Goal: Task Accomplishment & Management: Manage account settings

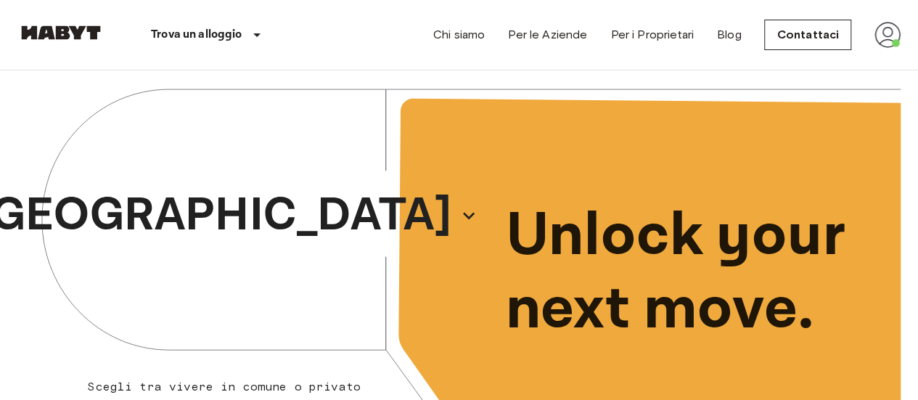
click at [898, 38] on img at bounding box center [887, 35] width 26 height 26
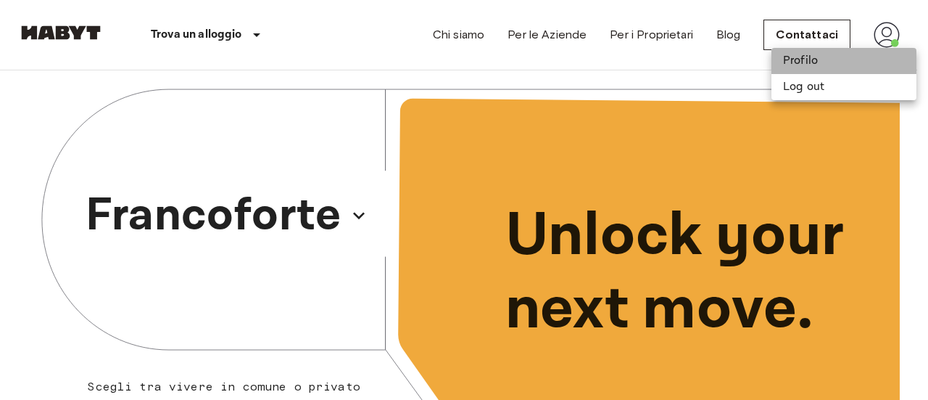
click at [846, 65] on li "Profilo" at bounding box center [844, 61] width 145 height 26
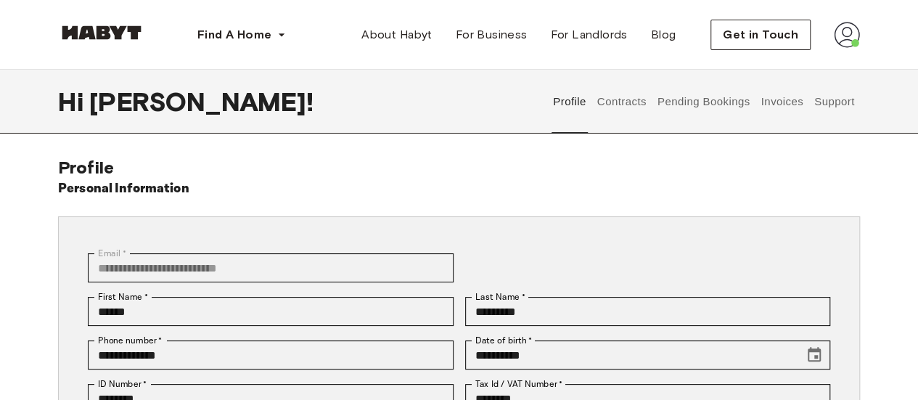
click at [713, 107] on button "Pending Bookings" at bounding box center [703, 102] width 96 height 64
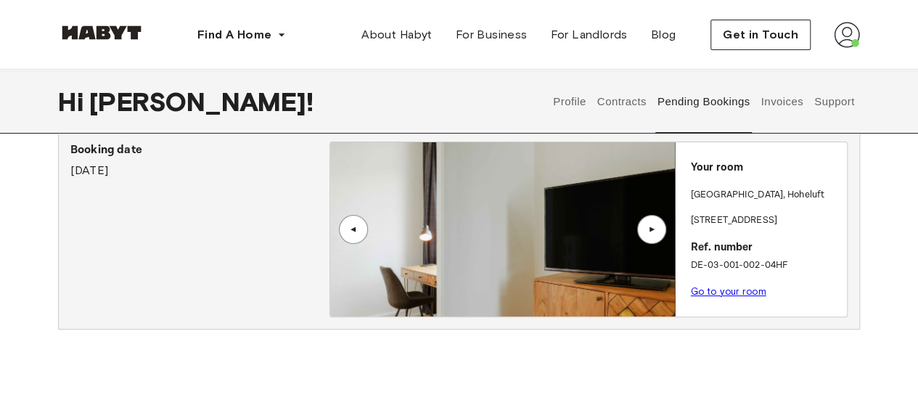
scroll to position [60, 0]
click at [570, 104] on button "Profile" at bounding box center [569, 102] width 37 height 64
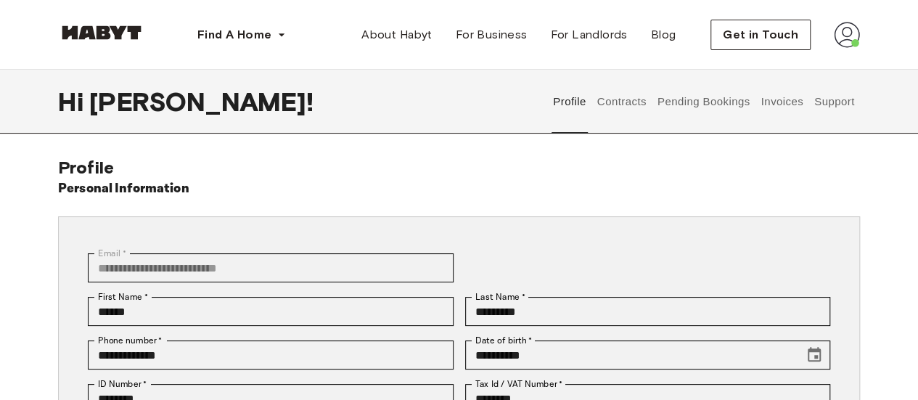
click at [621, 104] on button "Contracts" at bounding box center [621, 102] width 53 height 64
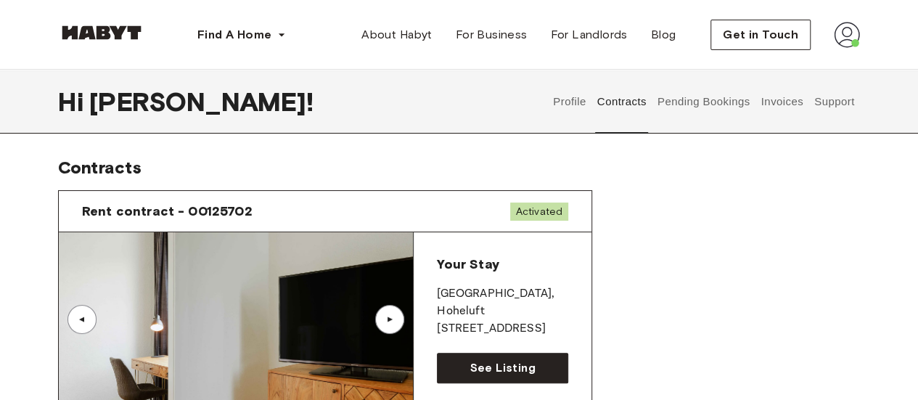
click at [798, 105] on button "Invoices" at bounding box center [782, 102] width 46 height 64
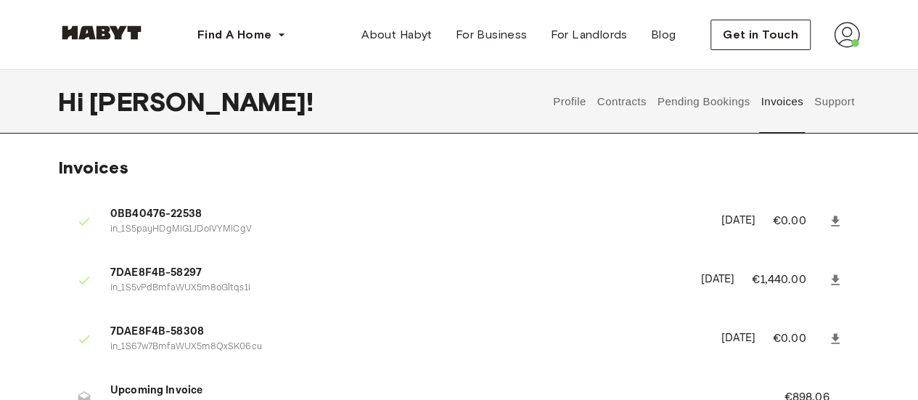
click at [710, 112] on button "Pending Bookings" at bounding box center [703, 102] width 96 height 64
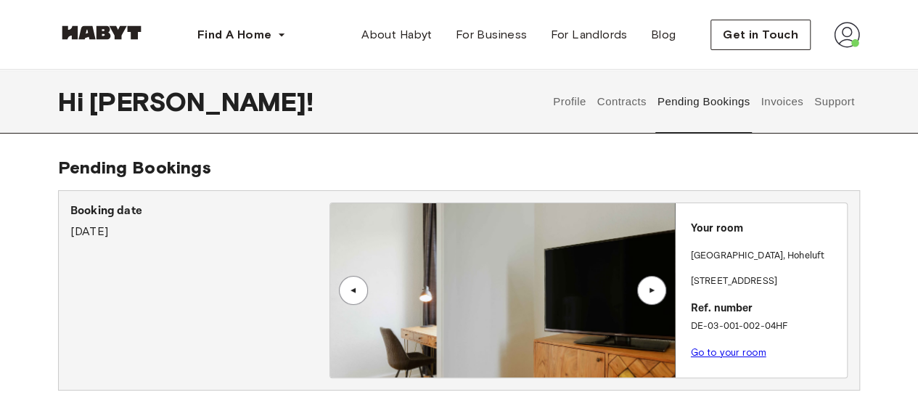
click at [836, 101] on button "Support" at bounding box center [834, 102] width 44 height 64
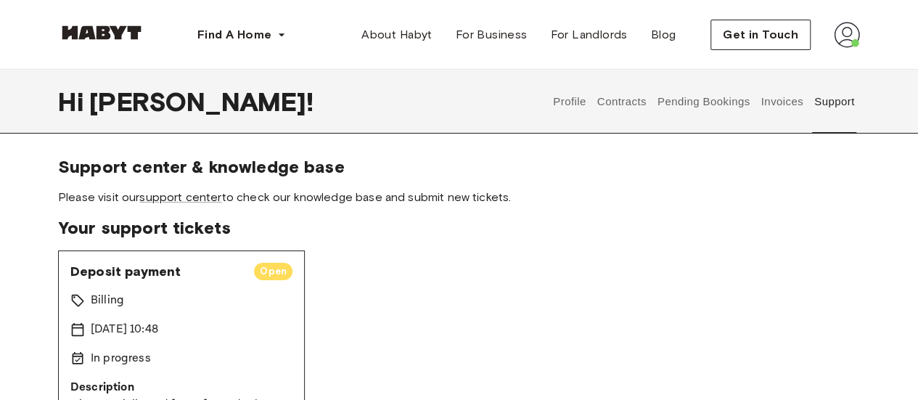
click at [564, 97] on button "Profile" at bounding box center [569, 102] width 37 height 64
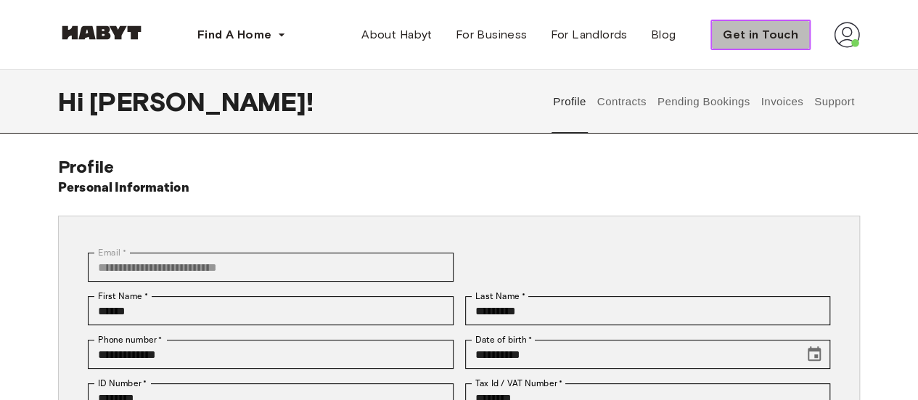
click at [795, 32] on span "Get in Touch" at bounding box center [759, 34] width 75 height 17
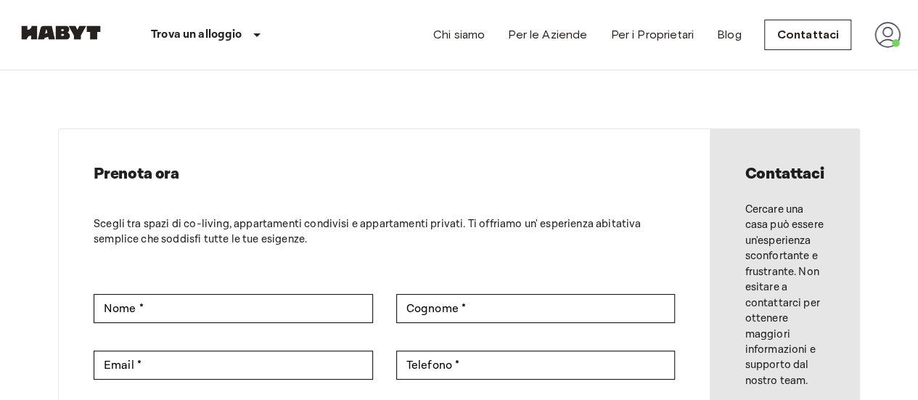
click at [891, 30] on img at bounding box center [887, 35] width 26 height 26
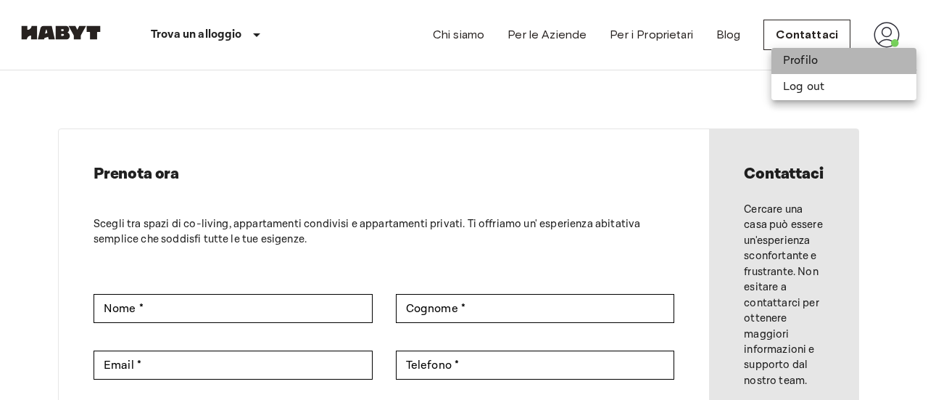
click at [805, 59] on li "Profilo" at bounding box center [844, 61] width 145 height 26
